Goal: Transaction & Acquisition: Purchase product/service

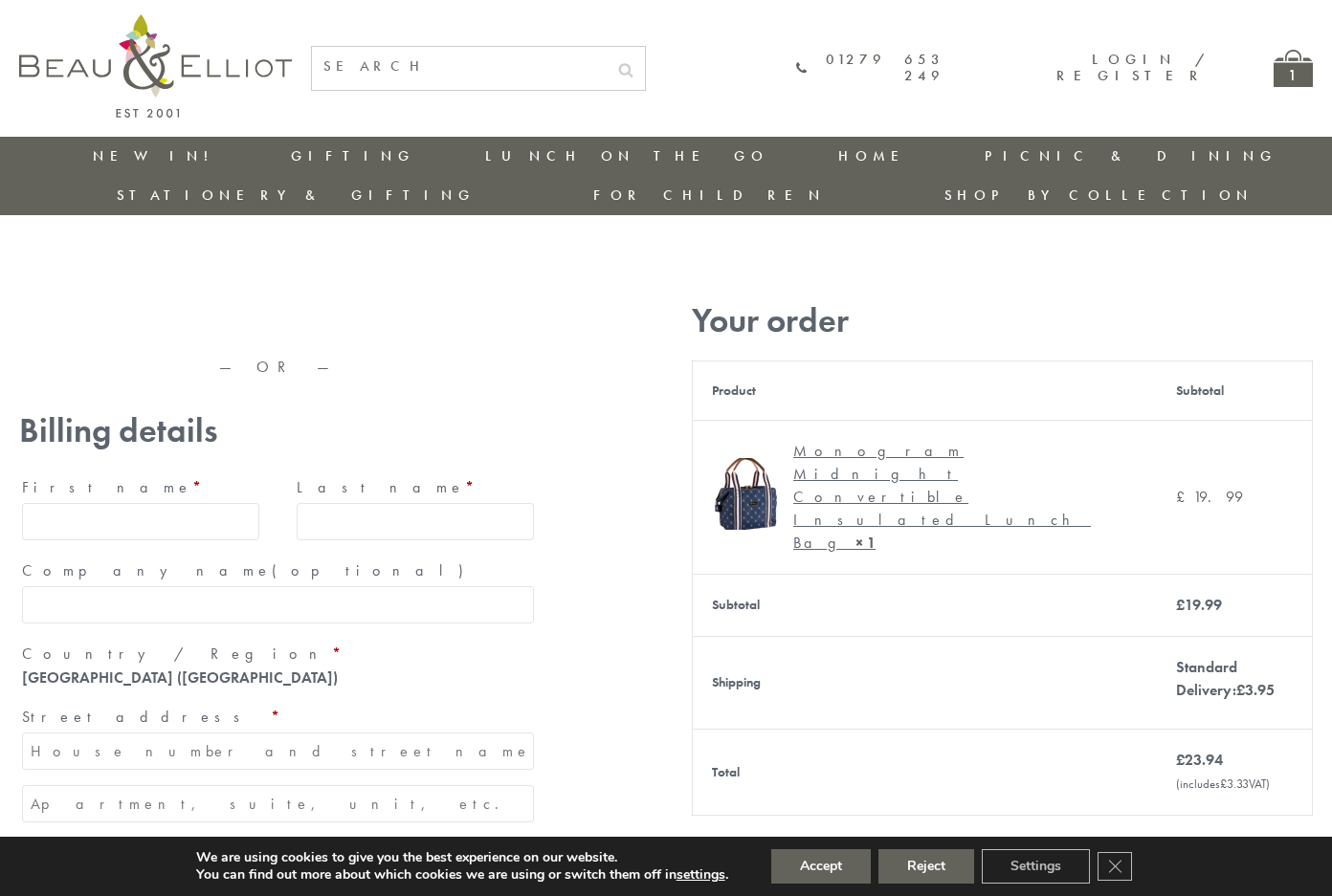
type input "[EMAIL_ADDRESS][DOMAIN_NAME]"
type input "[PERSON_NAME]"
type input "23, [GEOGRAPHIC_DATA], [GEOGRAPHIC_DATA]"
type input "[GEOGRAPHIC_DATA]"
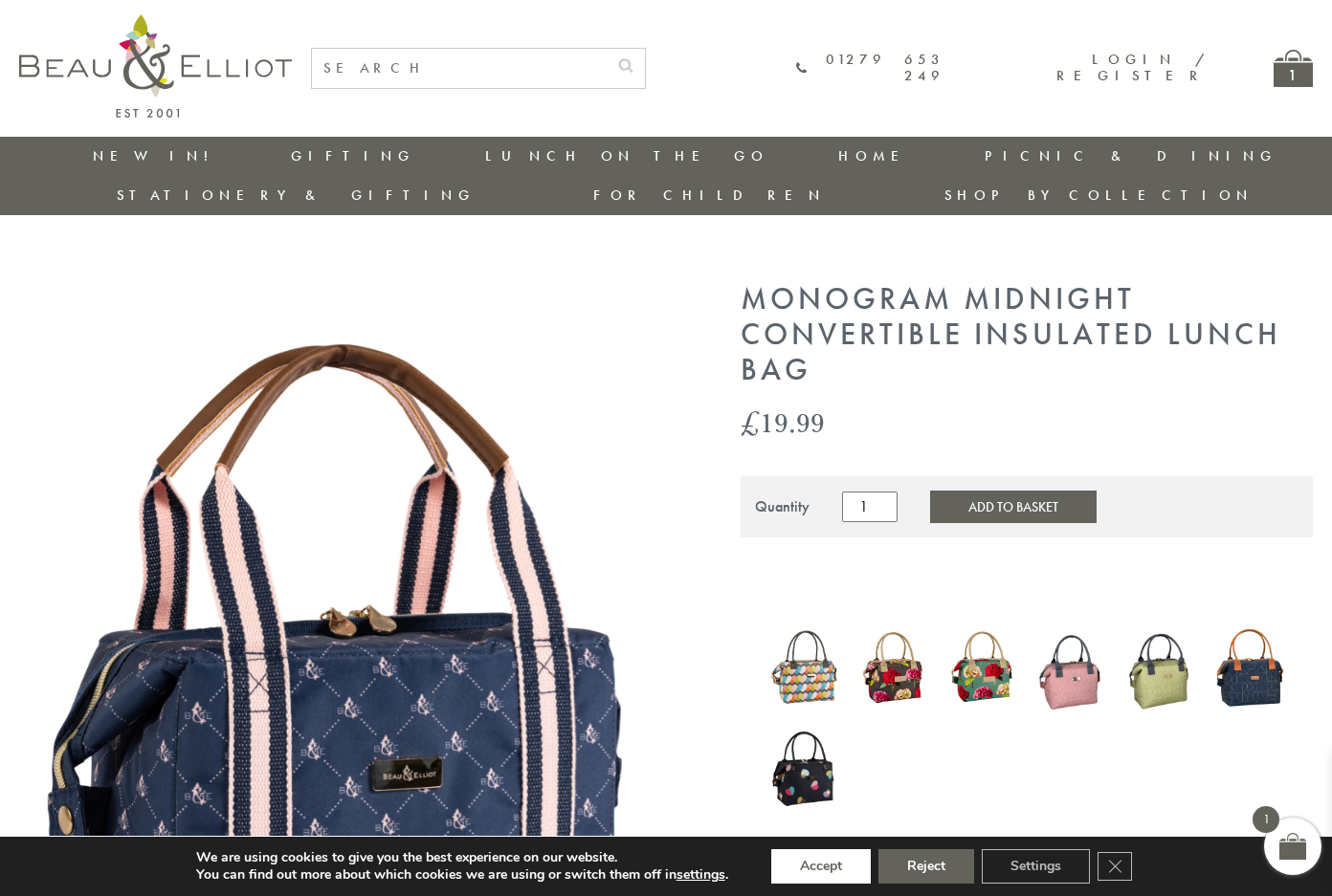
click at [822, 866] on button "Accept" at bounding box center [821, 867] width 100 height 35
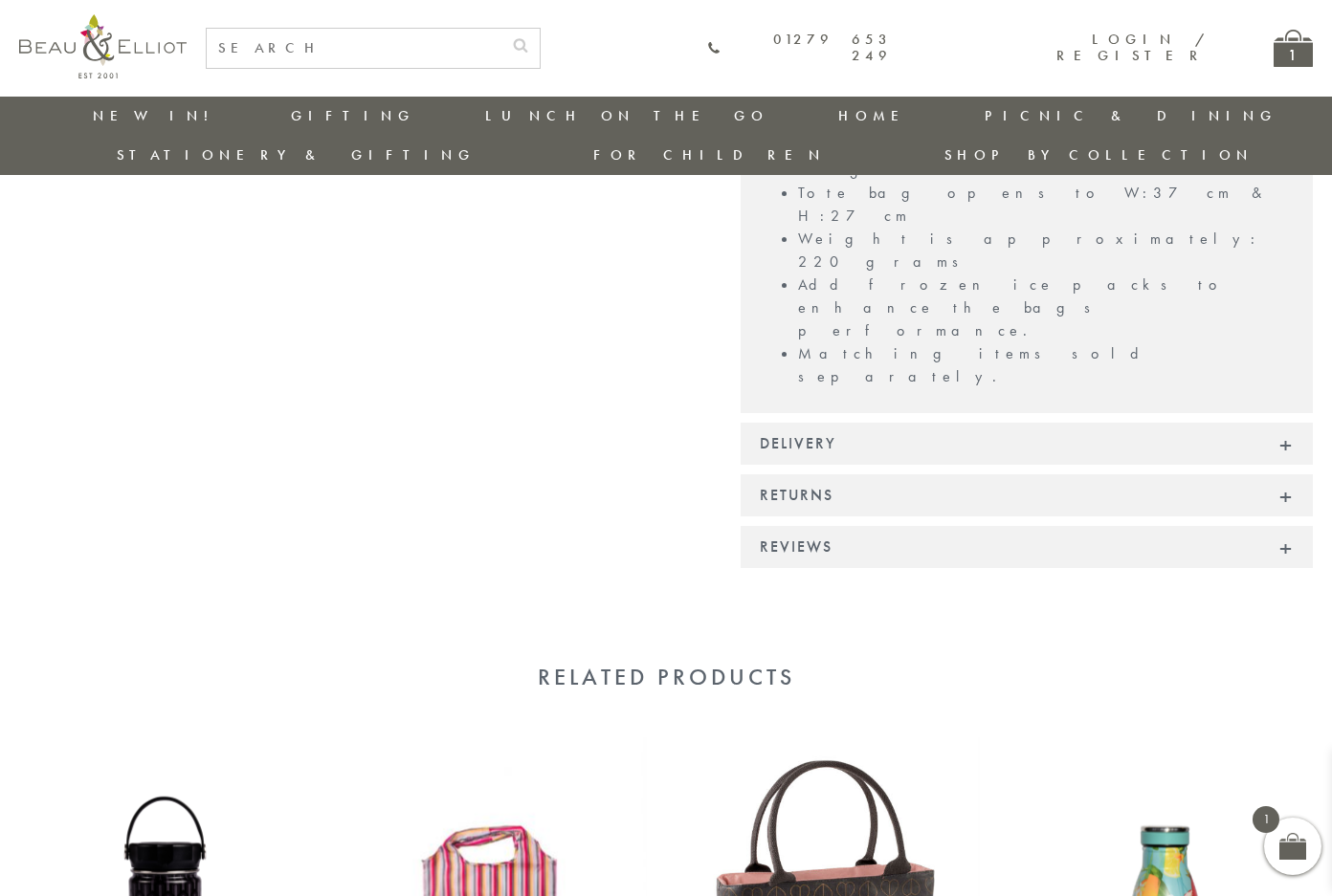
scroll to position [1573, 0]
